Goal: Task Accomplishment & Management: Complete application form

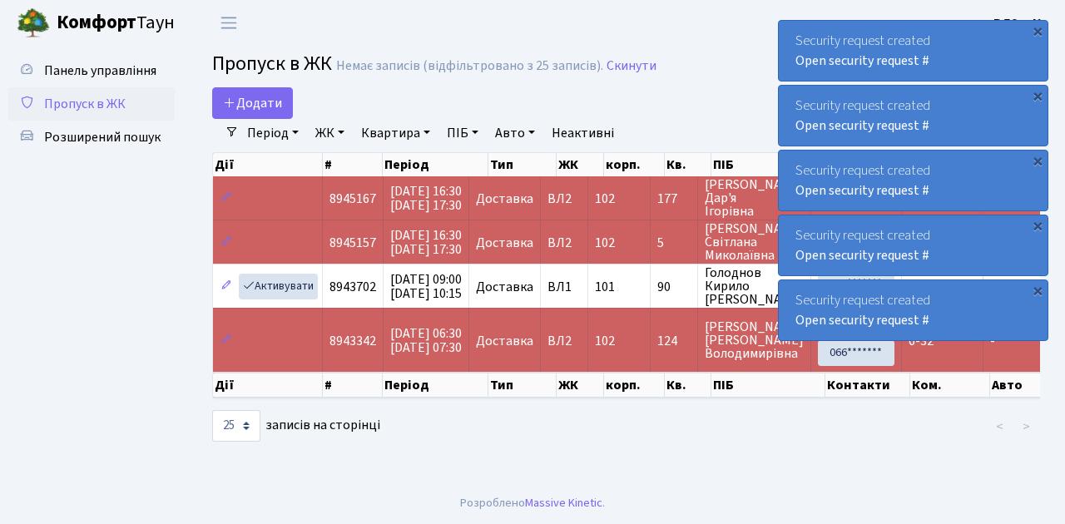
select select "25"
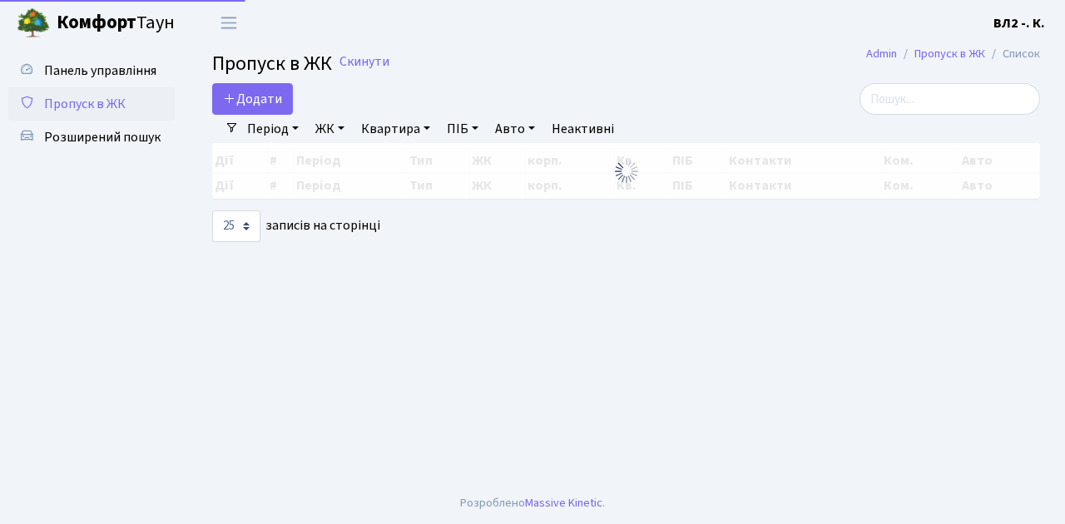
select select "25"
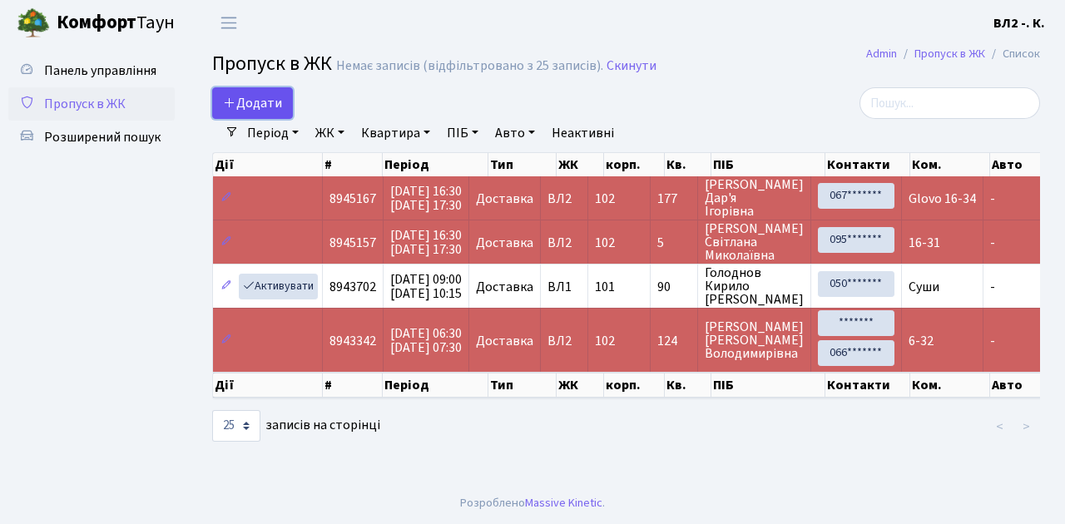
click at [285, 114] on link "Додати" at bounding box center [252, 103] width 81 height 32
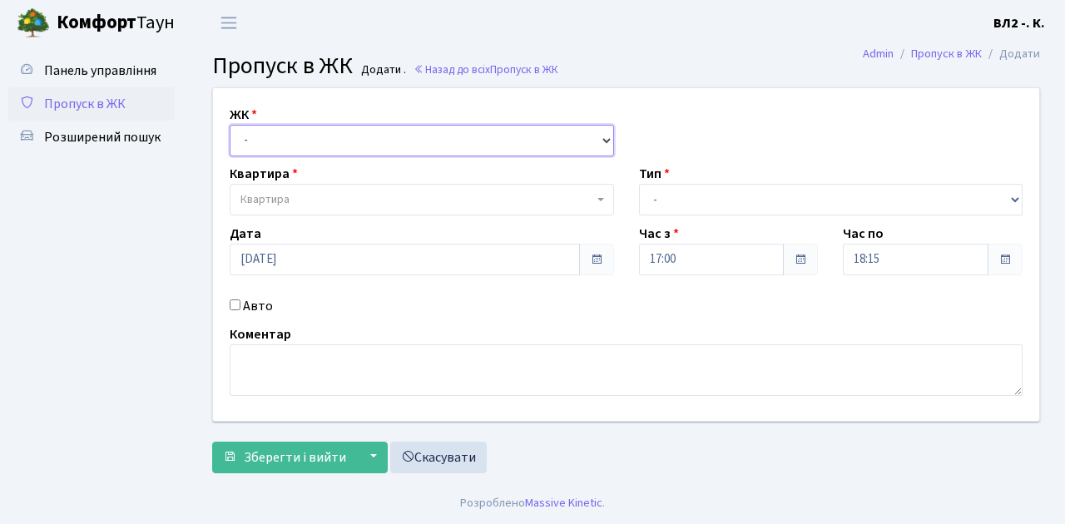
click at [604, 139] on select "- ВЛ1, Ужгородський пров., 4/1 ВЛ2, Голосіївський просп., 76 ВЛ3, пр.Голосіївсь…" at bounding box center [422, 141] width 384 height 32
select select "317"
click at [230, 125] on select "- ВЛ1, Ужгородський пров., 4/1 ВЛ2, Голосіївський просп., 76 ВЛ3, пр.Голосіївсь…" at bounding box center [422, 141] width 384 height 32
select select
click at [601, 199] on b at bounding box center [600, 199] width 7 height 3
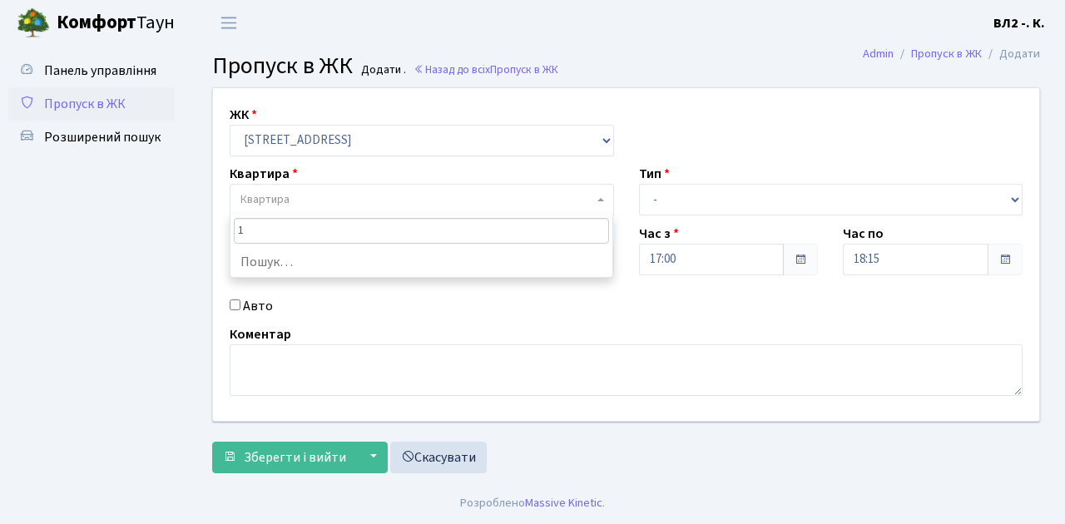
type input "11"
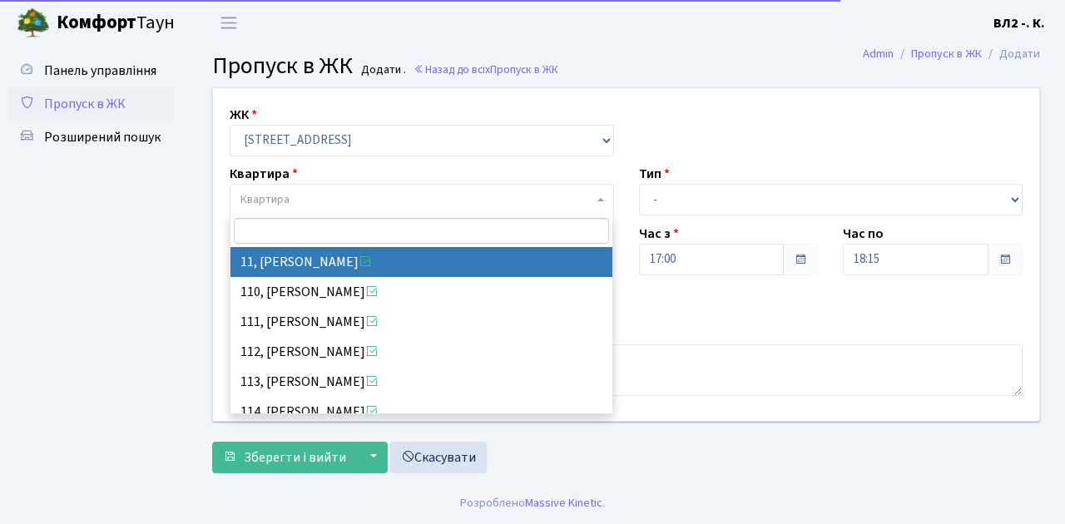
select select "37972"
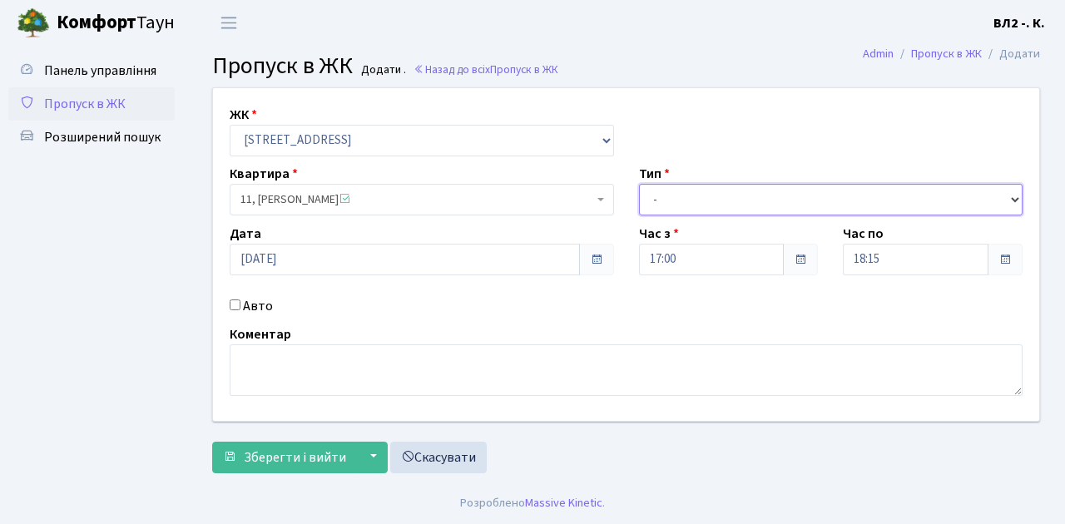
drag, startPoint x: 1013, startPoint y: 197, endPoint x: 997, endPoint y: 186, distance: 19.2
click at [1014, 197] on select "- Доставка Таксі Гості Сервіс" at bounding box center [831, 200] width 384 height 32
select select "1"
click at [639, 184] on select "- Доставка Таксі Гості Сервіс" at bounding box center [831, 200] width 384 height 32
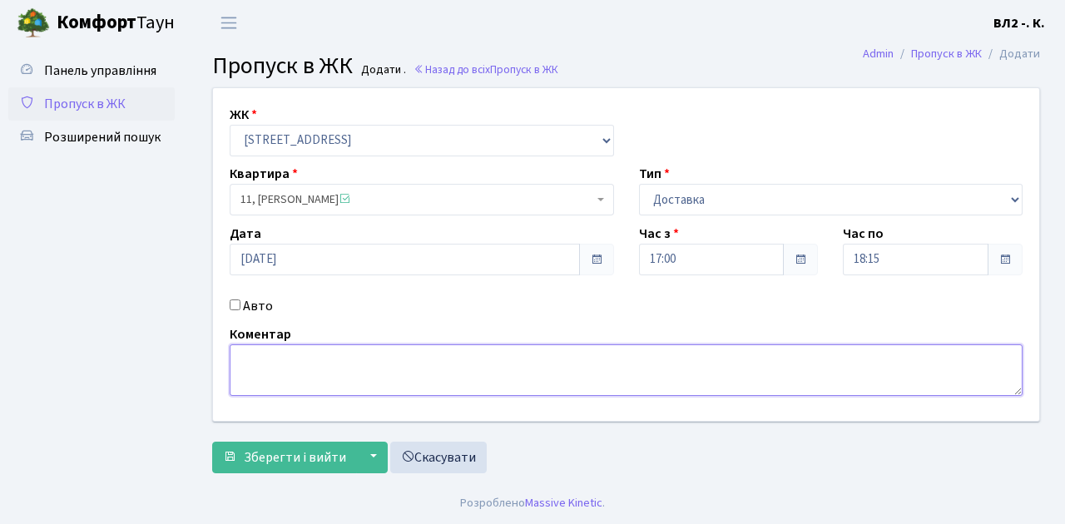
click at [260, 359] on textarea at bounding box center [626, 371] width 793 height 52
type textarea "Вода 17-01"
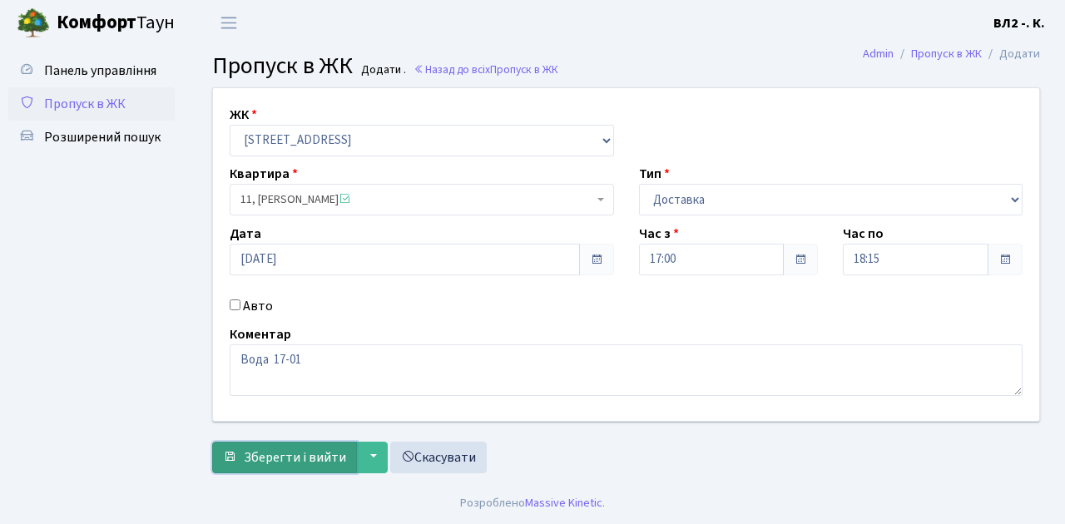
click at [260, 463] on span "Зберегти і вийти" at bounding box center [295, 458] width 102 height 18
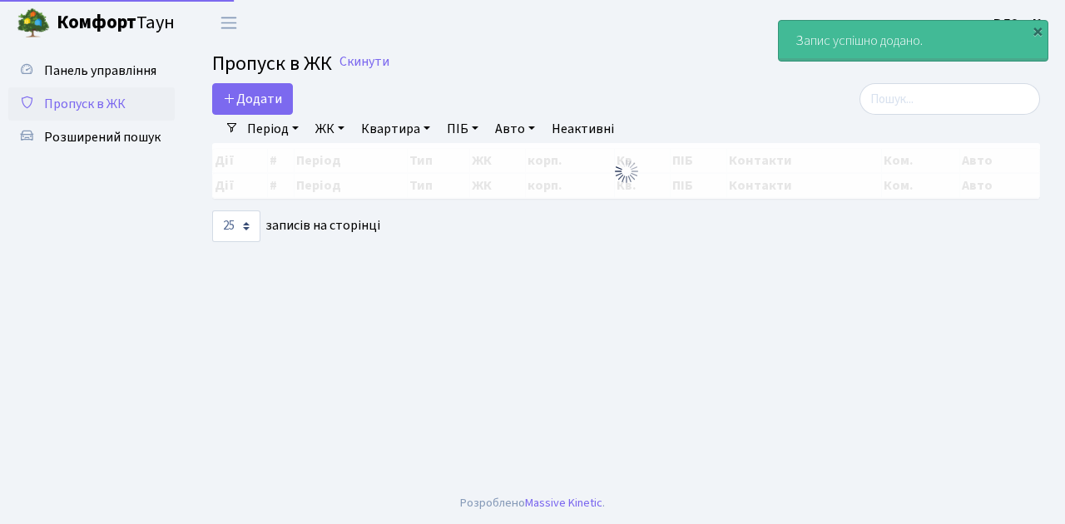
select select "25"
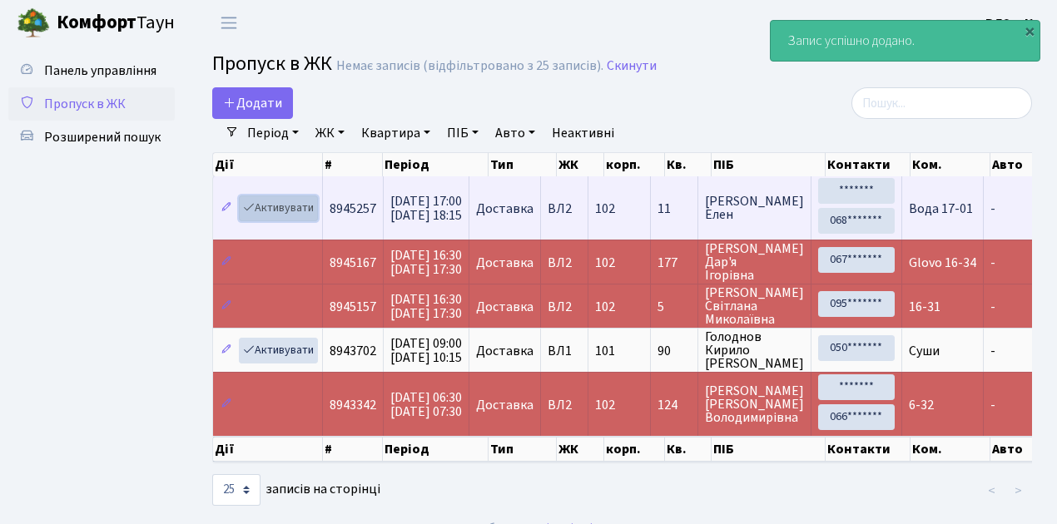
click at [302, 215] on link "Активувати" at bounding box center [278, 209] width 79 height 26
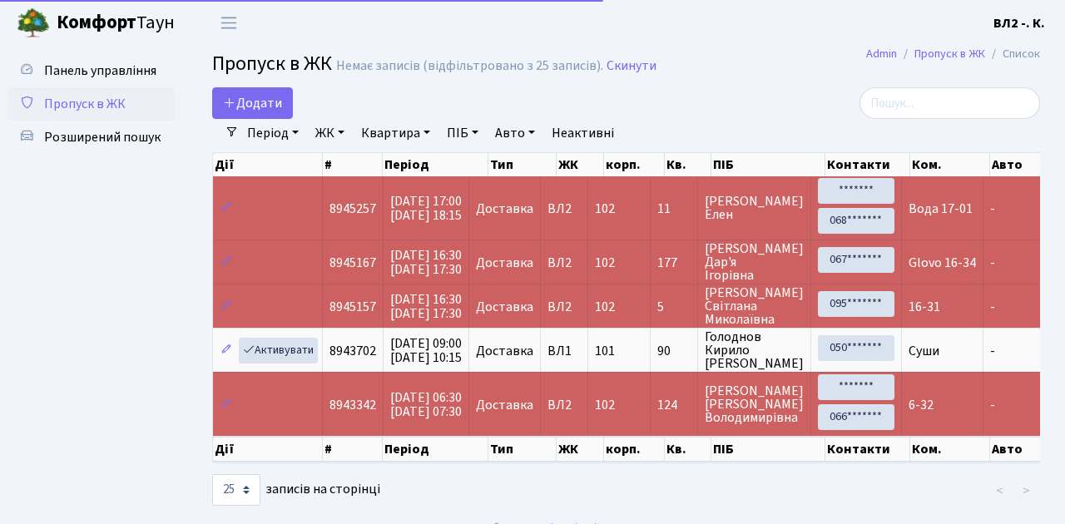
select select "25"
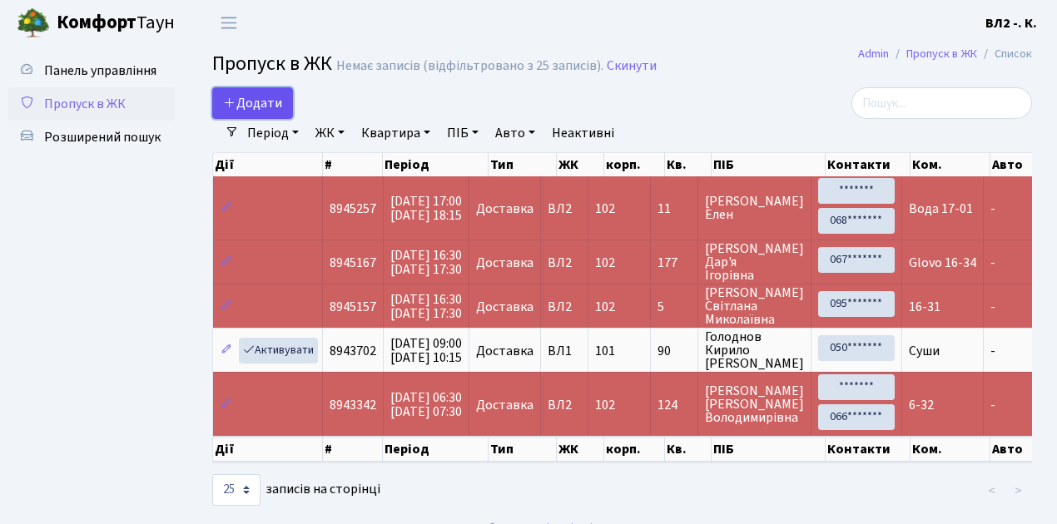
click at [290, 116] on link "Додати" at bounding box center [252, 103] width 81 height 32
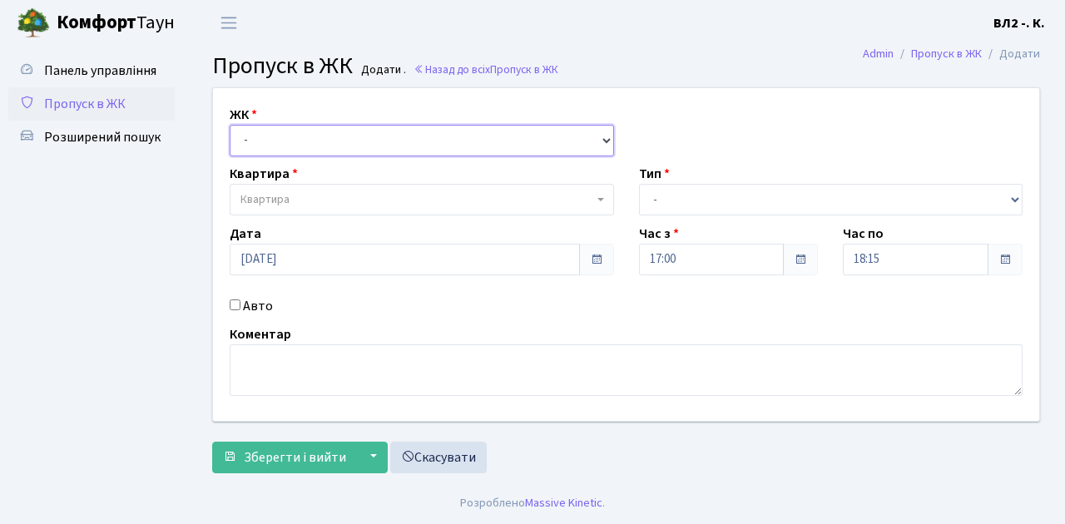
click at [601, 138] on select "- ВЛ1, Ужгородський пров., 4/1 ВЛ2, Голосіївський просп., 76 ВЛ3, пр.Голосіївсь…" at bounding box center [422, 141] width 384 height 32
select select "317"
click at [230, 125] on select "- ВЛ1, Ужгородський пров., 4/1 ВЛ2, Голосіївський просп., 76 ВЛ3, пр.Голосіївсь…" at bounding box center [422, 141] width 384 height 32
select select
click at [602, 198] on b at bounding box center [600, 199] width 7 height 3
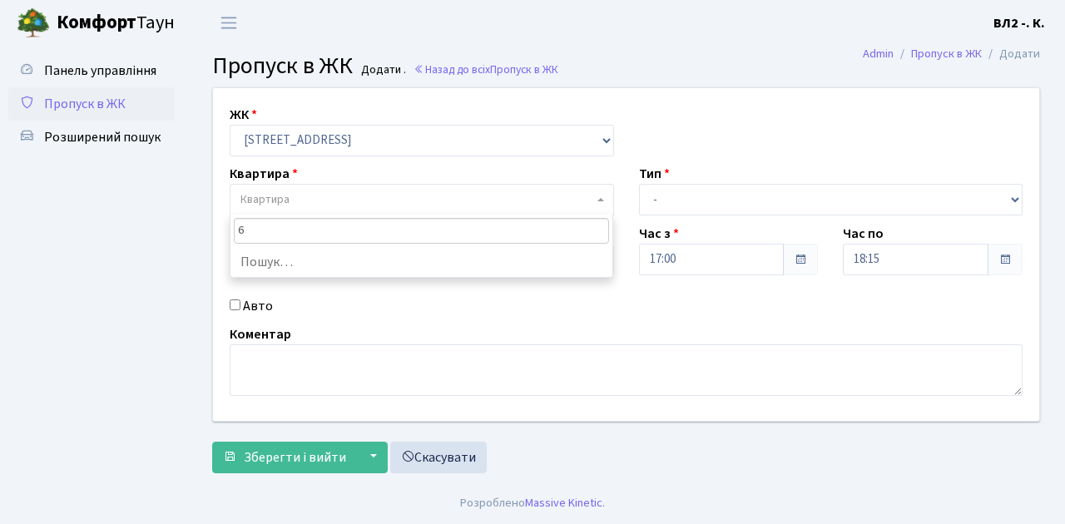
type input "62"
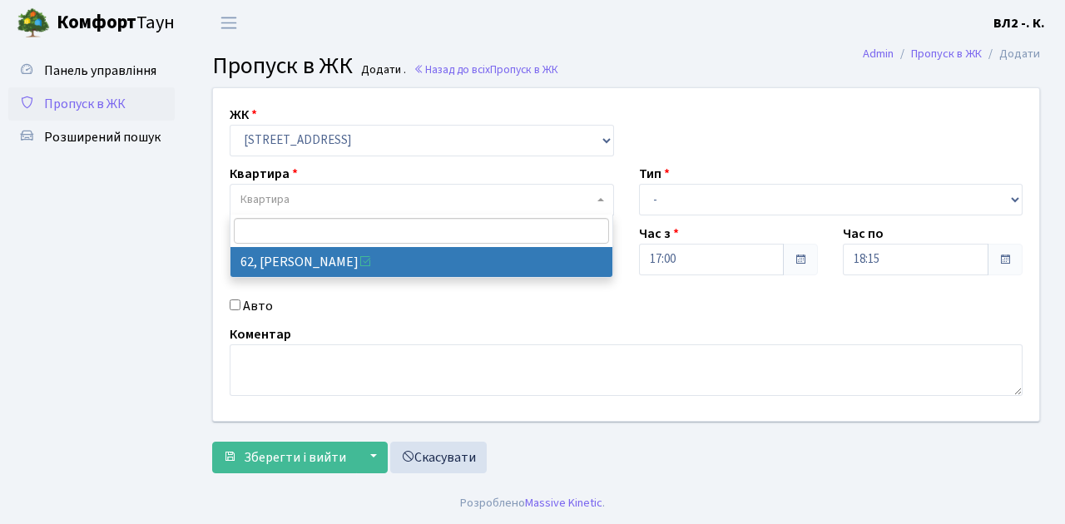
select select "38125"
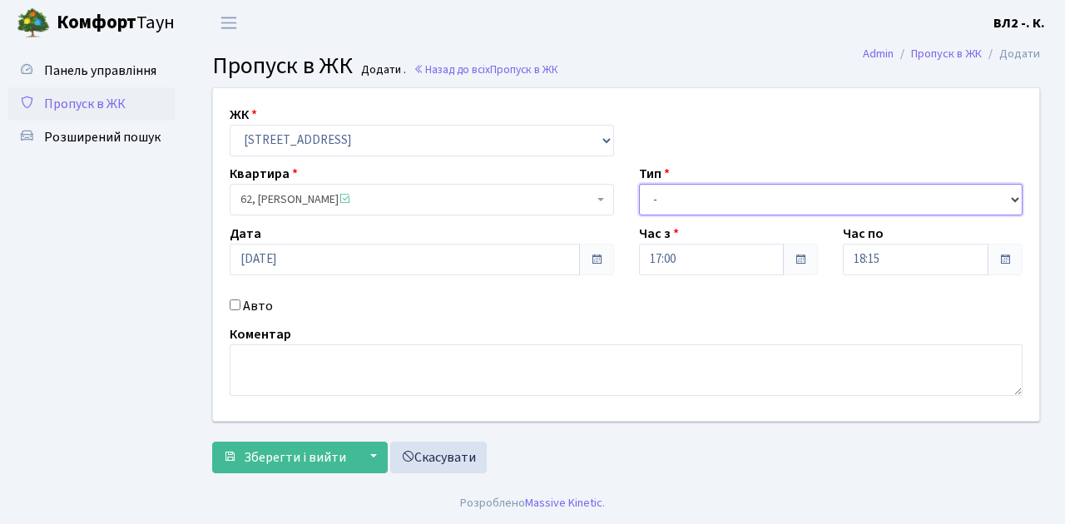
click at [1014, 197] on select "- Доставка Таксі Гості Сервіс" at bounding box center [831, 200] width 384 height 32
select select "1"
click at [639, 184] on select "- Доставка Таксі Гості Сервіс" at bounding box center [831, 200] width 384 height 32
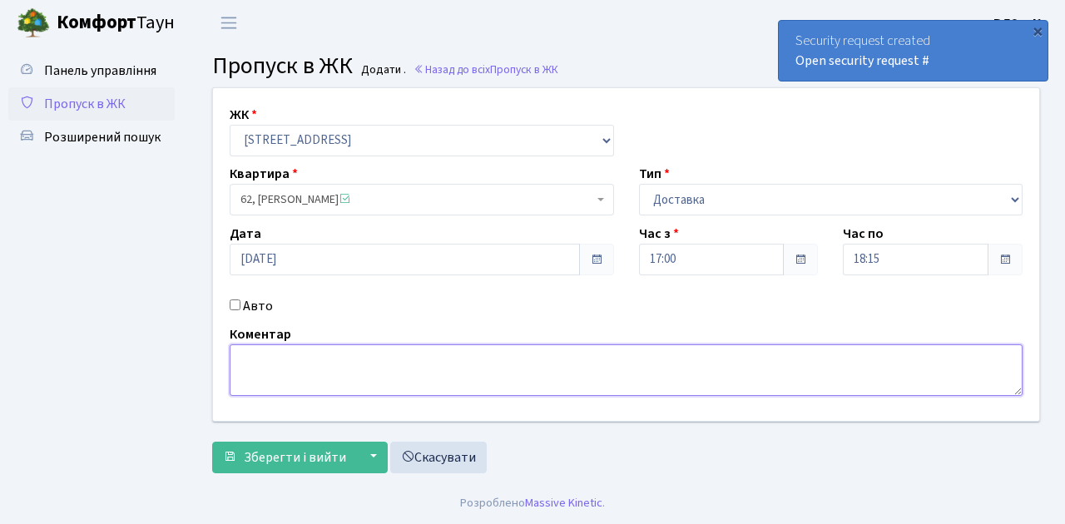
click at [261, 361] on textarea at bounding box center [626, 371] width 793 height 52
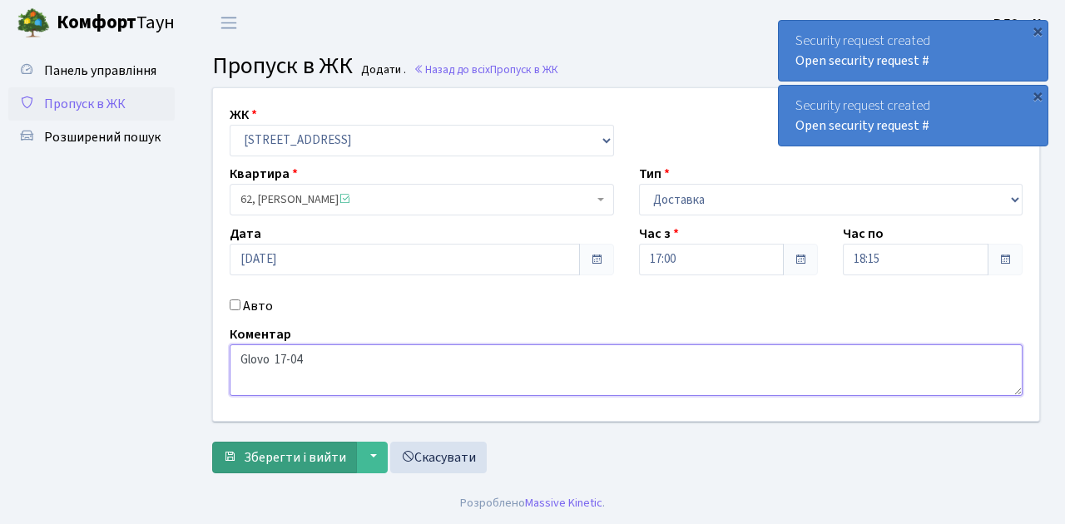
type textarea "Glovo 17-04"
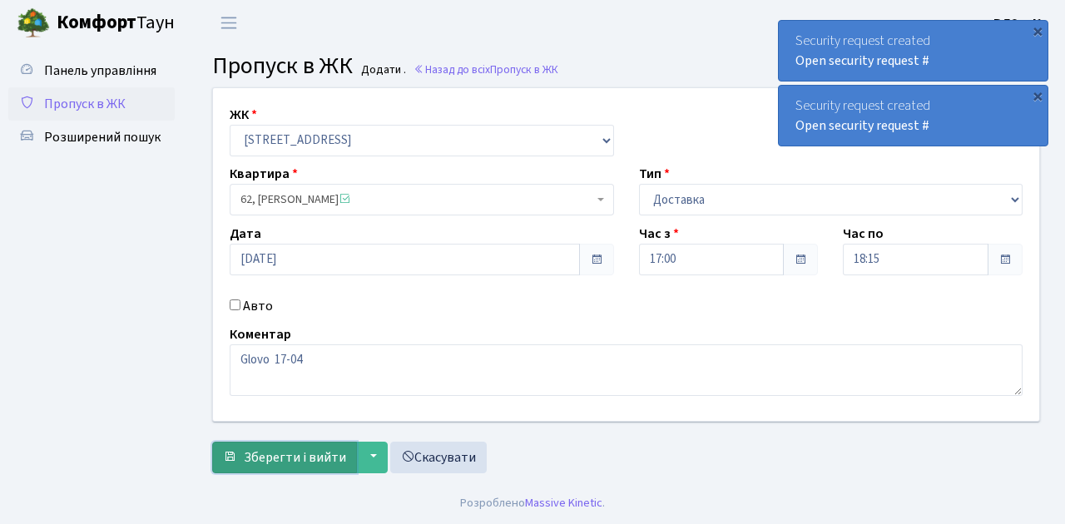
click at [272, 466] on button "Зберегти і вийти" at bounding box center [284, 458] width 145 height 32
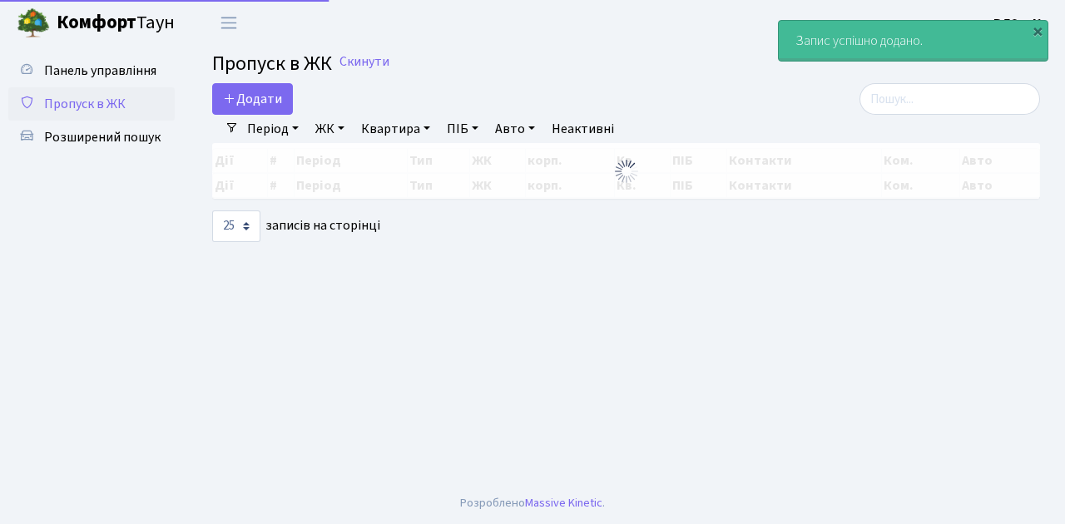
select select "25"
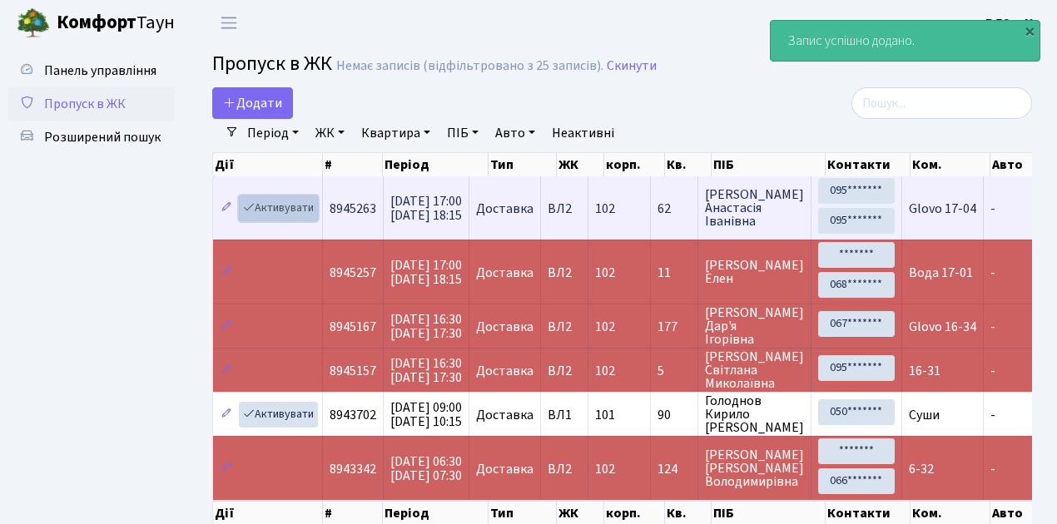
click at [303, 215] on link "Активувати" at bounding box center [278, 209] width 79 height 26
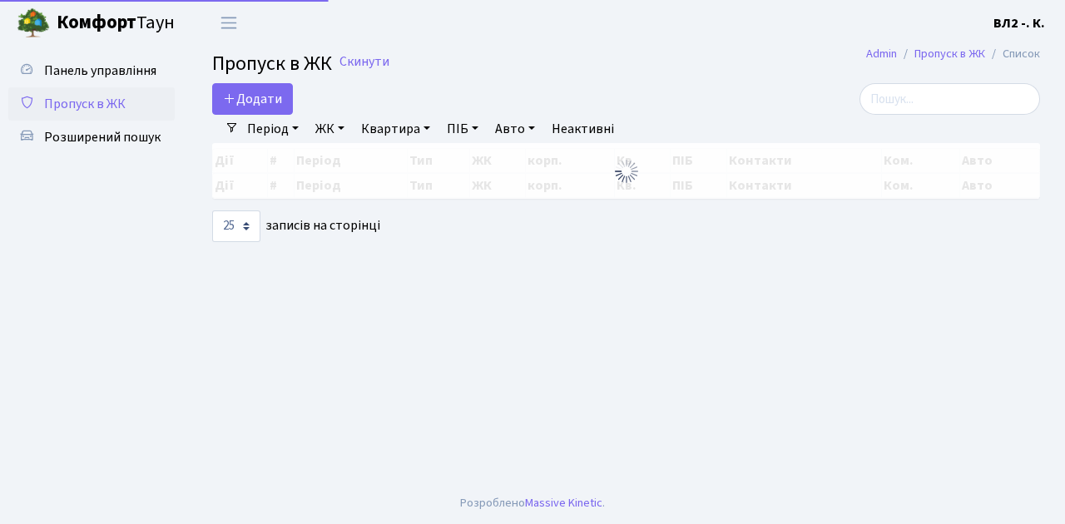
select select "25"
